Goal: Task Accomplishment & Management: Use online tool/utility

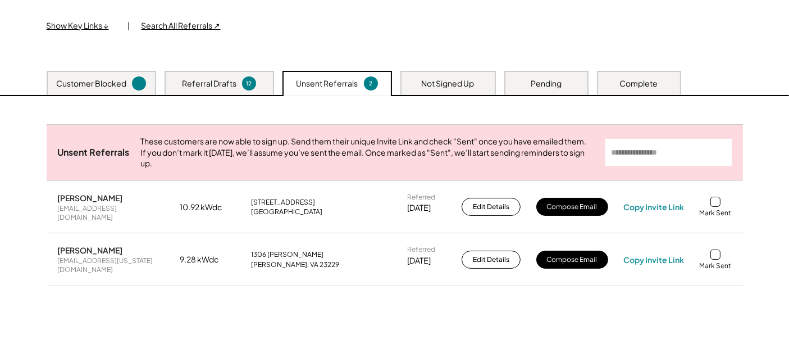
scroll to position [125, 0]
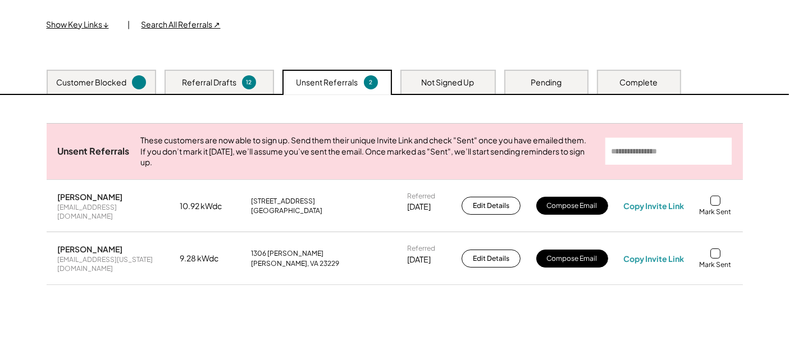
click at [214, 79] on div "Referral Drafts" at bounding box center [209, 82] width 54 height 11
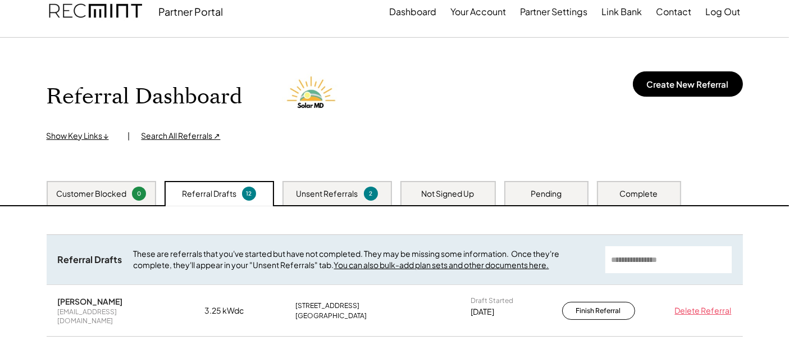
scroll to position [0, 0]
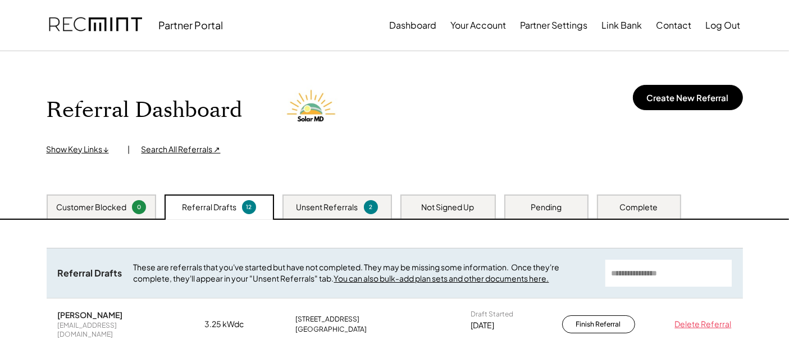
click at [468, 207] on div "Not Signed Up" at bounding box center [448, 207] width 53 height 11
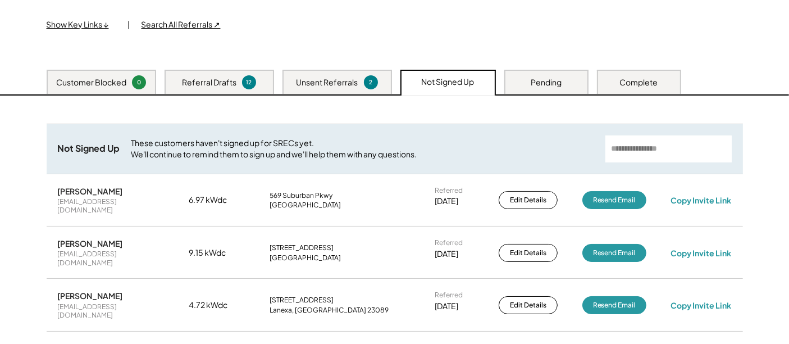
scroll to position [187, 0]
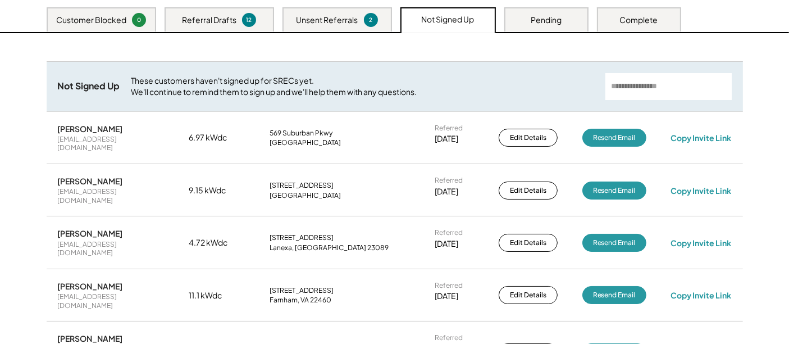
click at [524, 22] on div "Pending" at bounding box center [546, 19] width 84 height 24
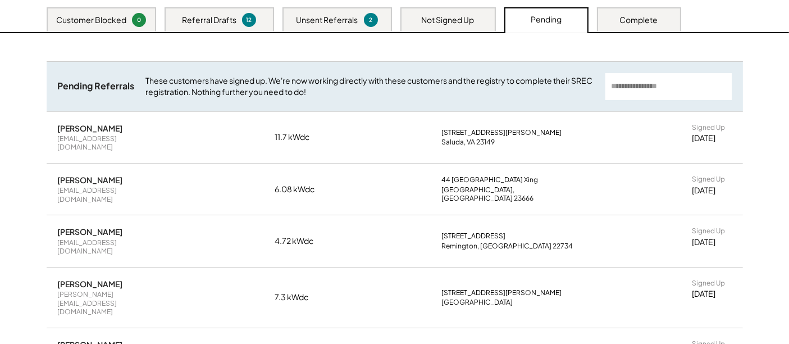
click at [64, 127] on div "Ricky Millen" at bounding box center [90, 128] width 65 height 10
click at [75, 138] on div "millenr0303@yahoo.com" at bounding box center [111, 142] width 107 height 17
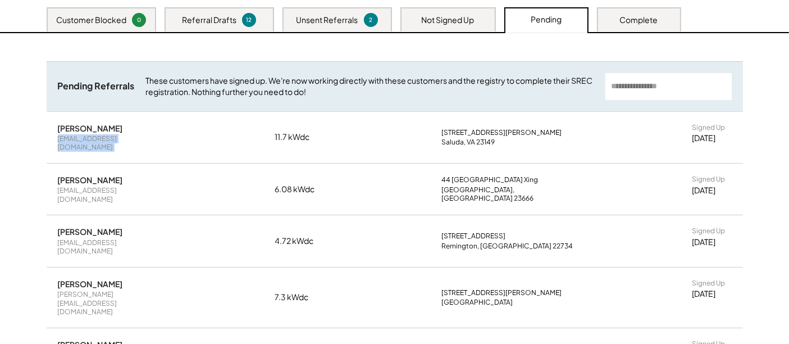
click at [75, 138] on div "millenr0303@yahoo.com" at bounding box center [111, 142] width 107 height 17
copy div "millenr0303@yahoo.com"
